Goal: Navigation & Orientation: Understand site structure

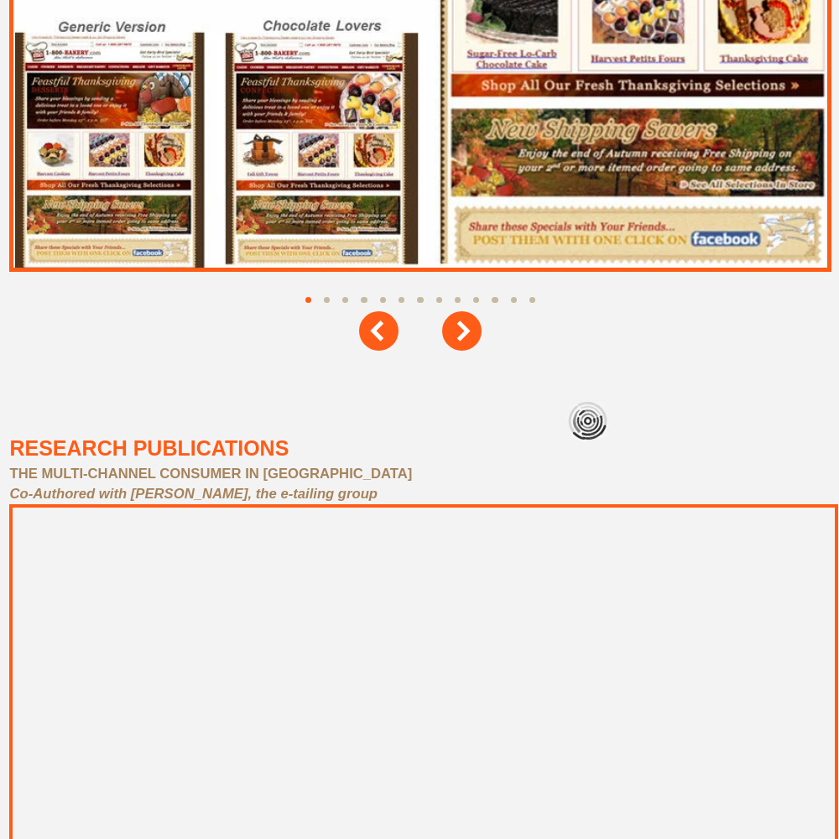
scroll to position [7551, 0]
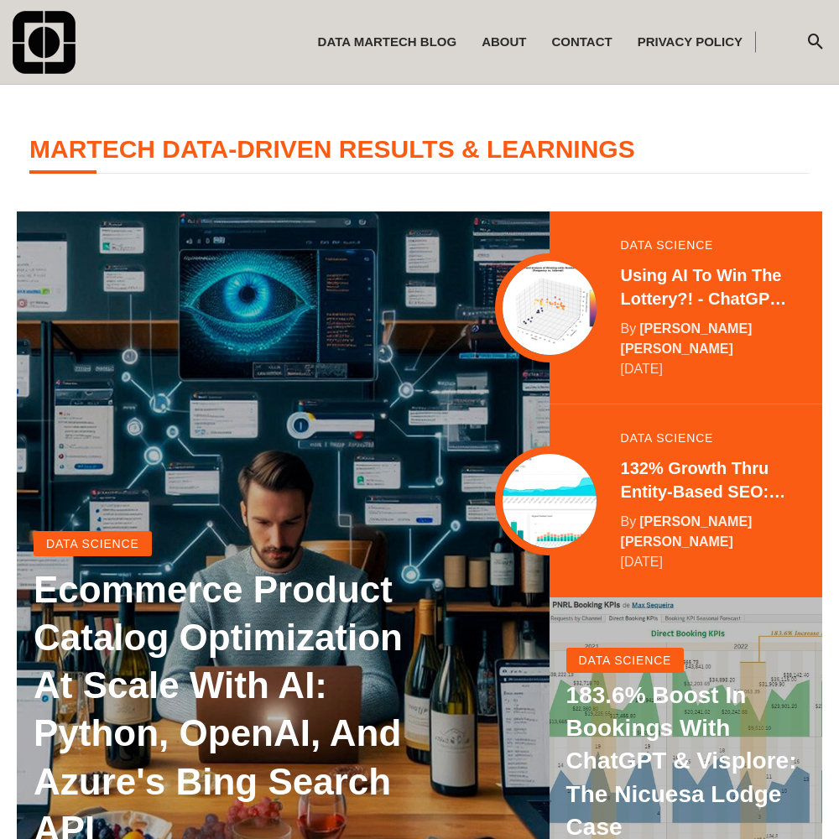
scroll to position [332, 0]
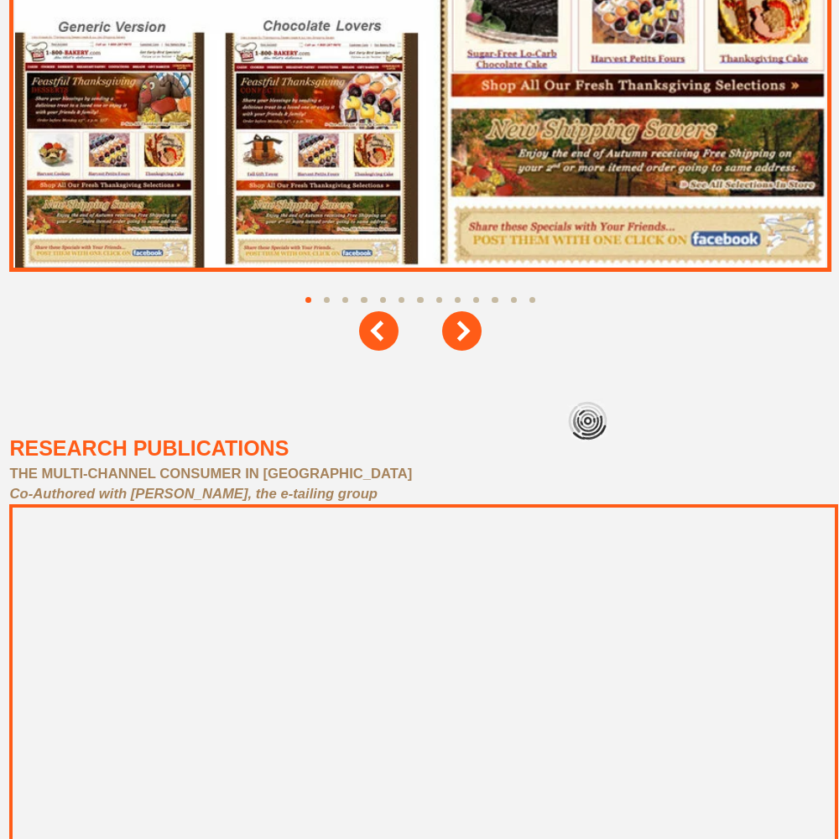
scroll to position [7551, 0]
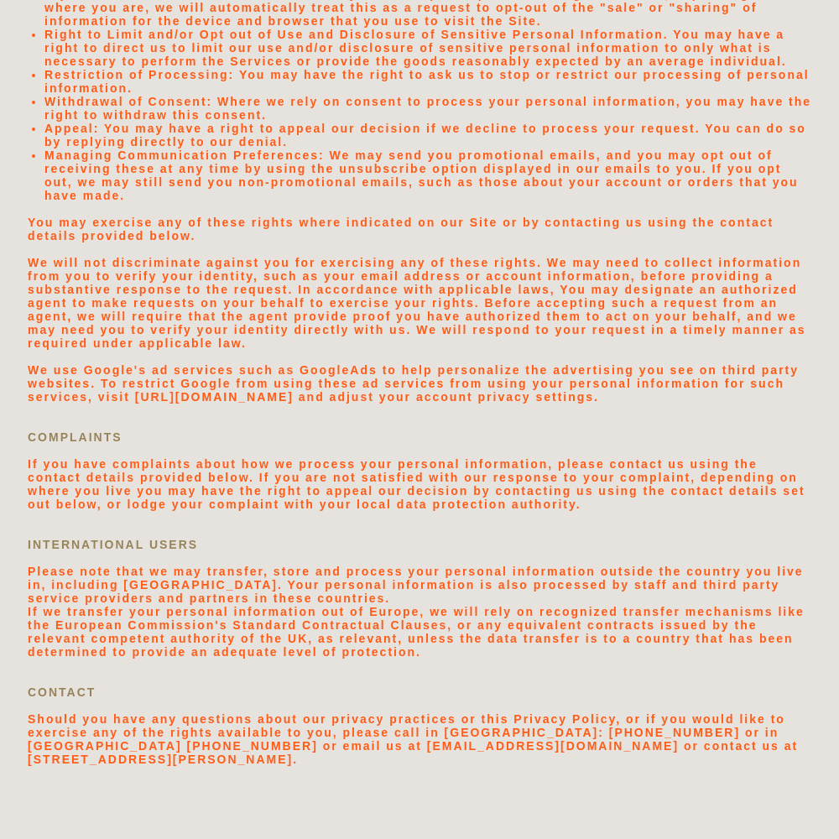
scroll to position [3566, 0]
